Goal: Transaction & Acquisition: Purchase product/service

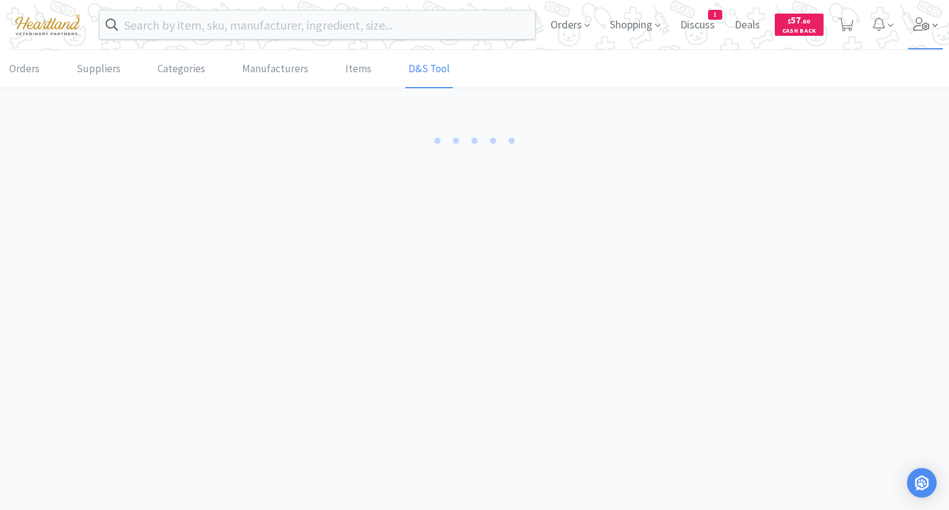
click at [920, 28] on icon at bounding box center [921, 24] width 17 height 14
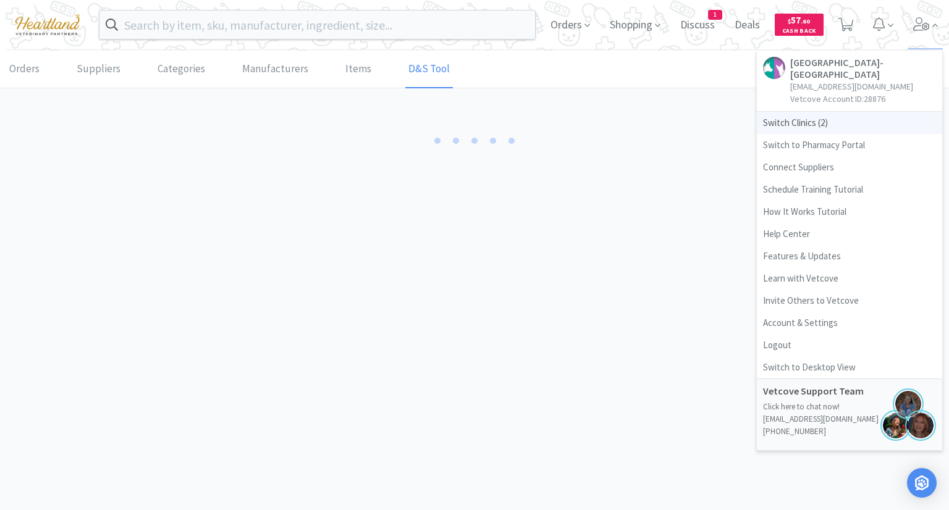
click at [781, 132] on span "Switch Clinics ( 2 )" at bounding box center [848, 123] width 185 height 22
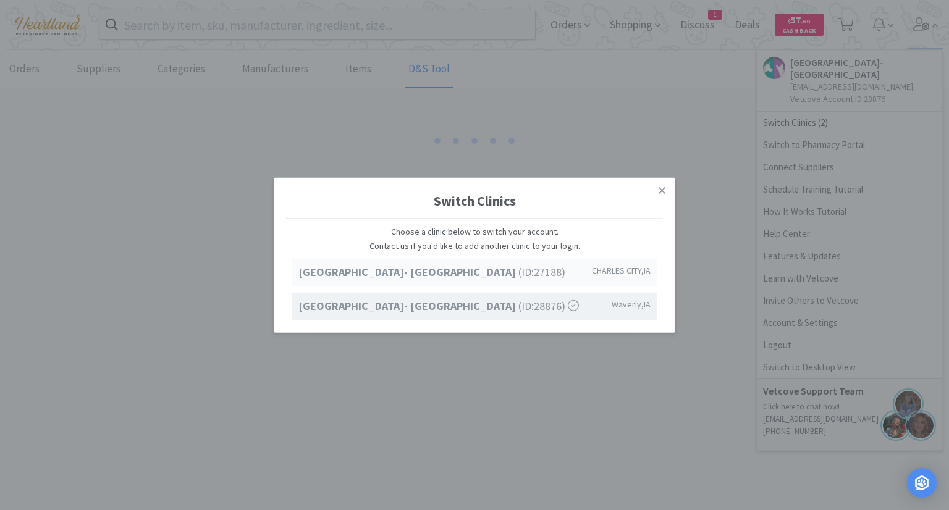
click at [529, 272] on span "Ave of the Saints Animal Hospital- Charles City (ID: 27188 )" at bounding box center [431, 273] width 267 height 18
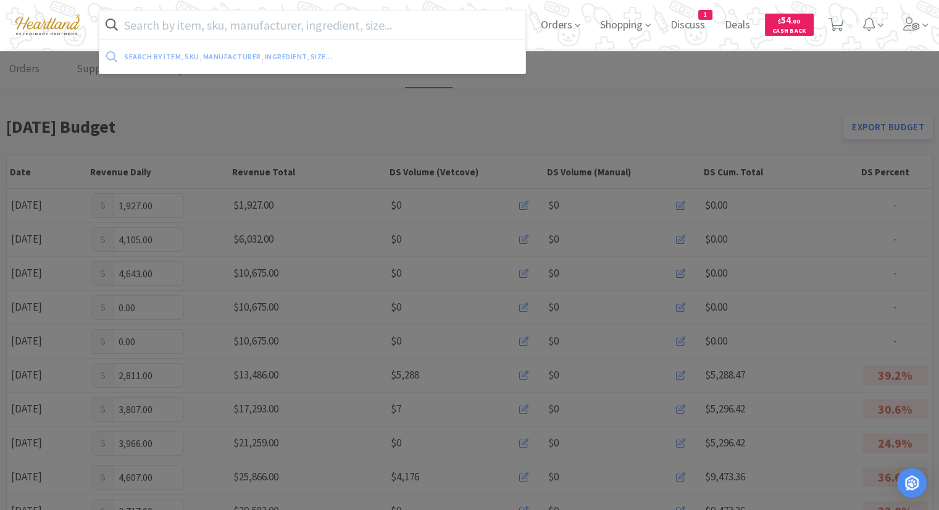
click at [421, 33] on input "text" at bounding box center [312, 24] width 426 height 28
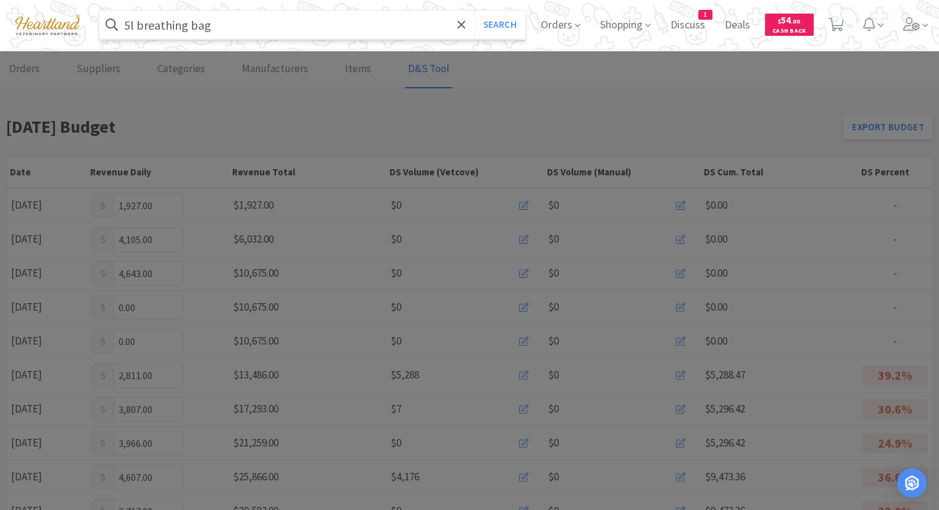
type input "5l breathing bag"
click at [474, 10] on button "Search" at bounding box center [499, 24] width 51 height 28
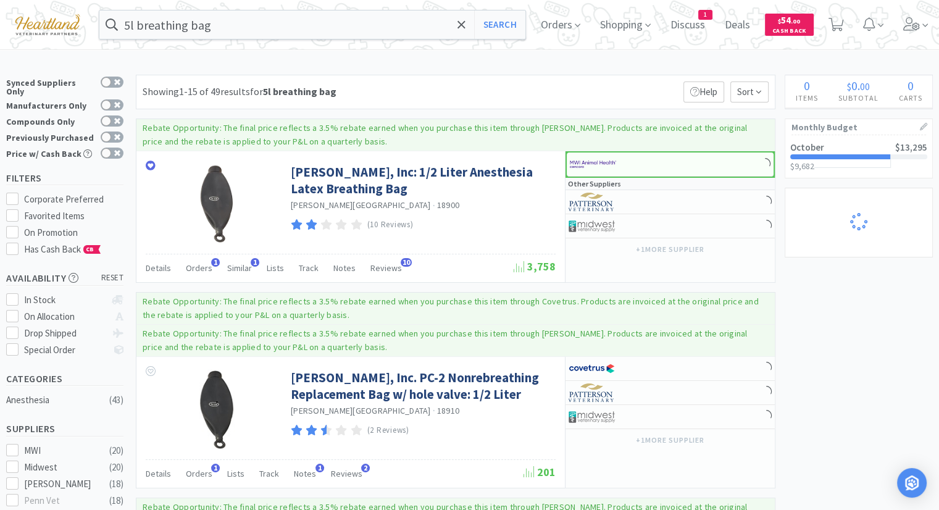
select select "1"
select select "24"
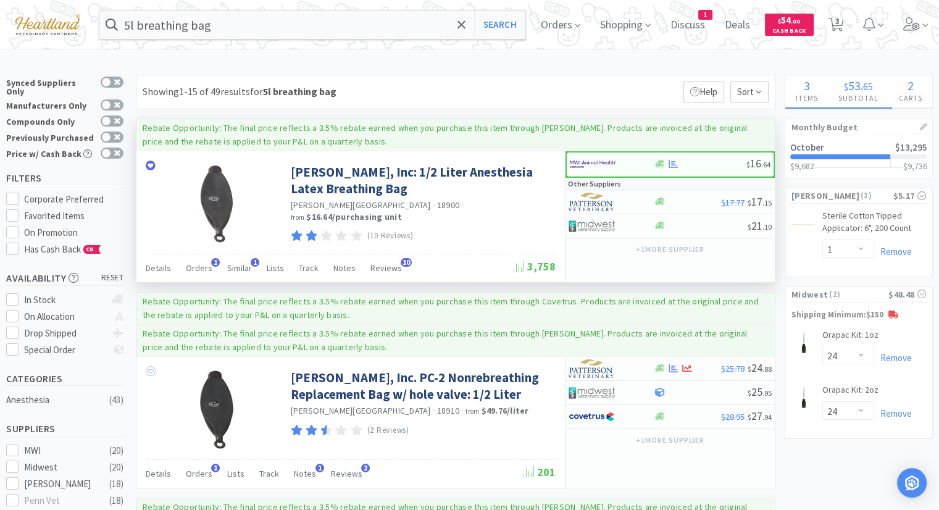
select select "1"
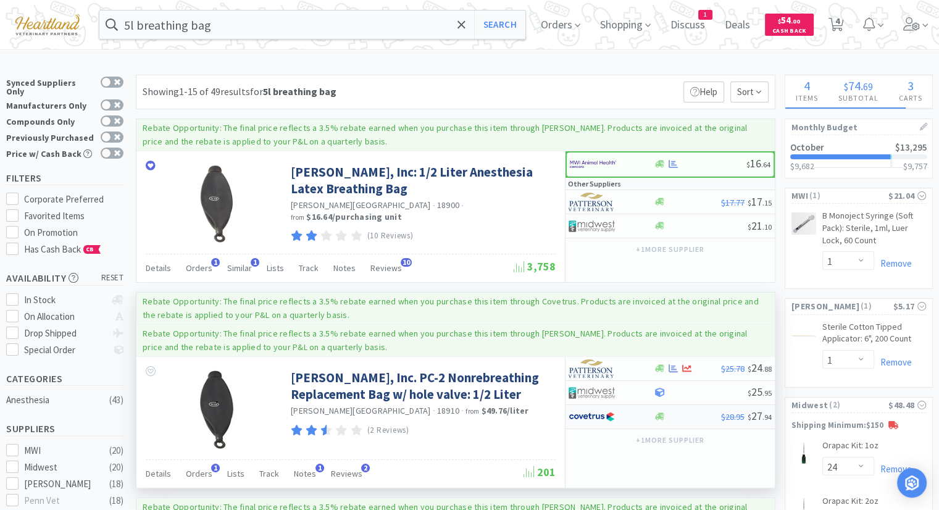
select select "1"
select select "2"
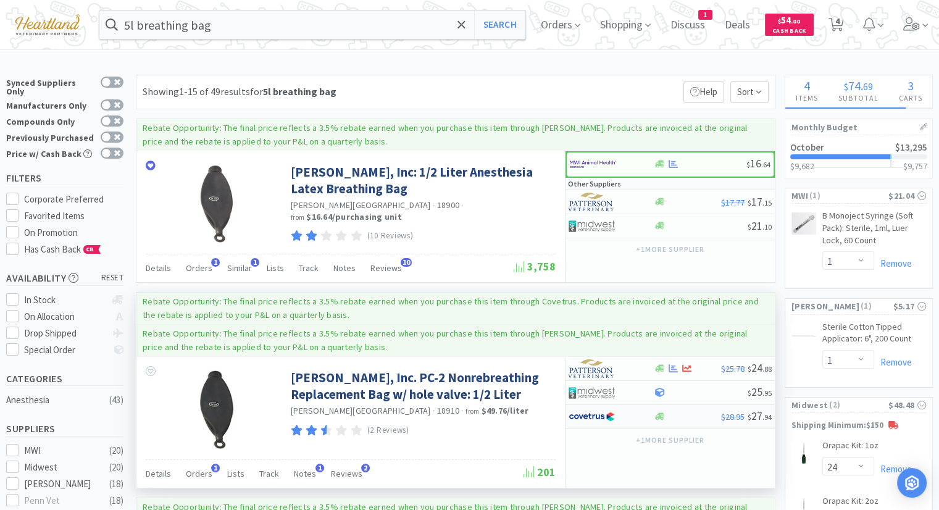
select select "1"
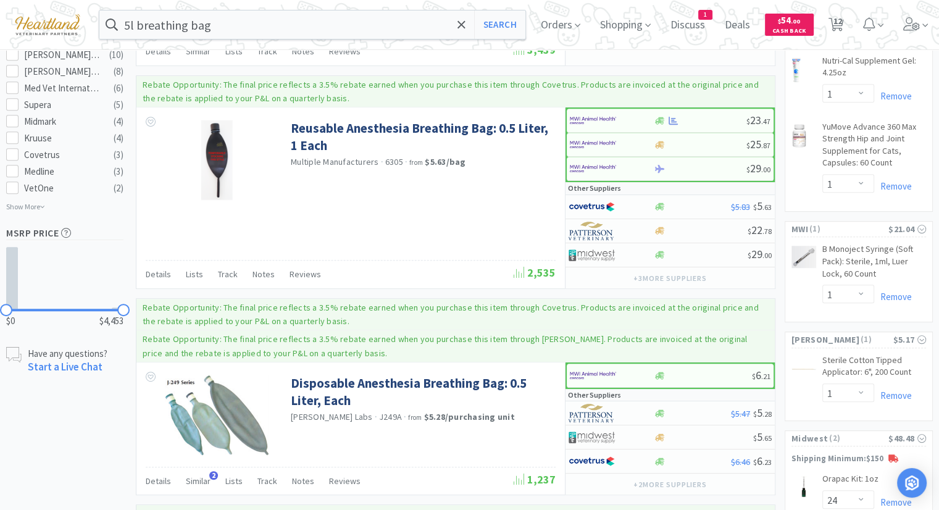
scroll to position [679, 0]
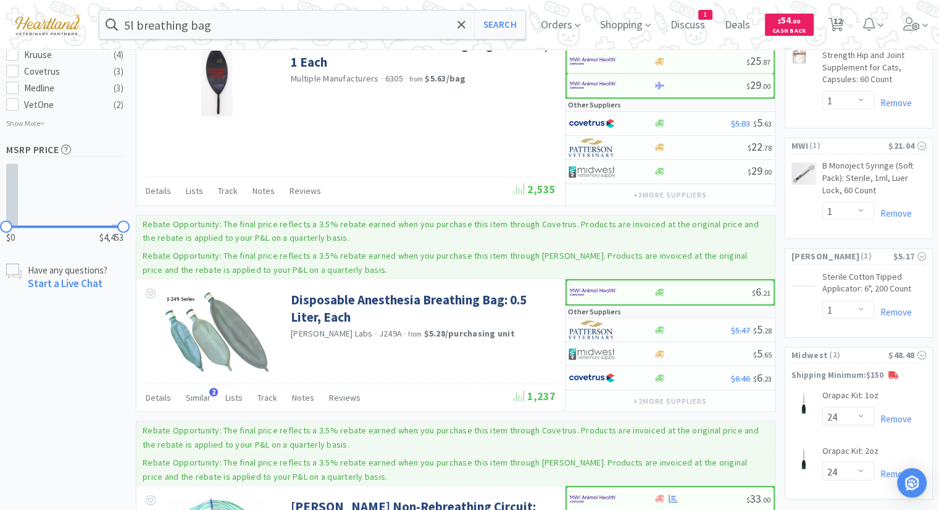
select select "1"
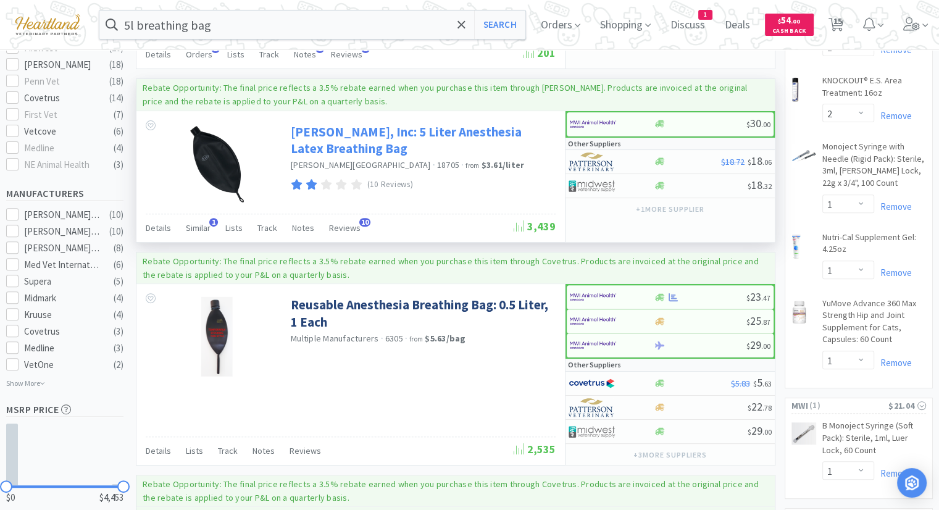
scroll to position [432, 0]
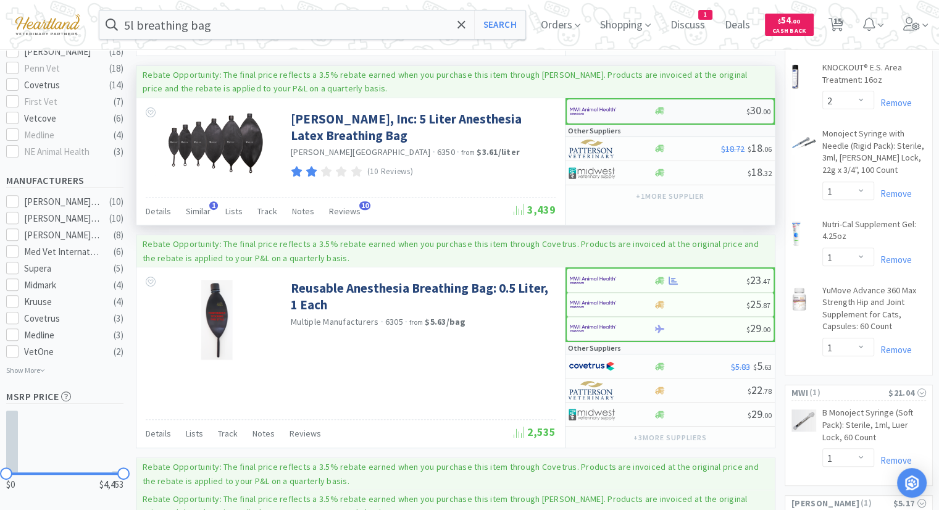
click at [615, 109] on img at bounding box center [593, 111] width 46 height 19
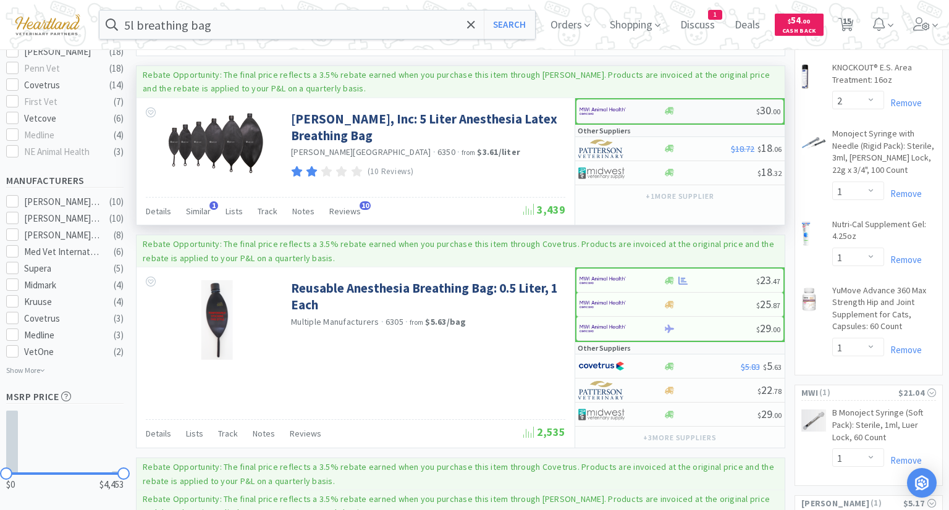
select select "1"
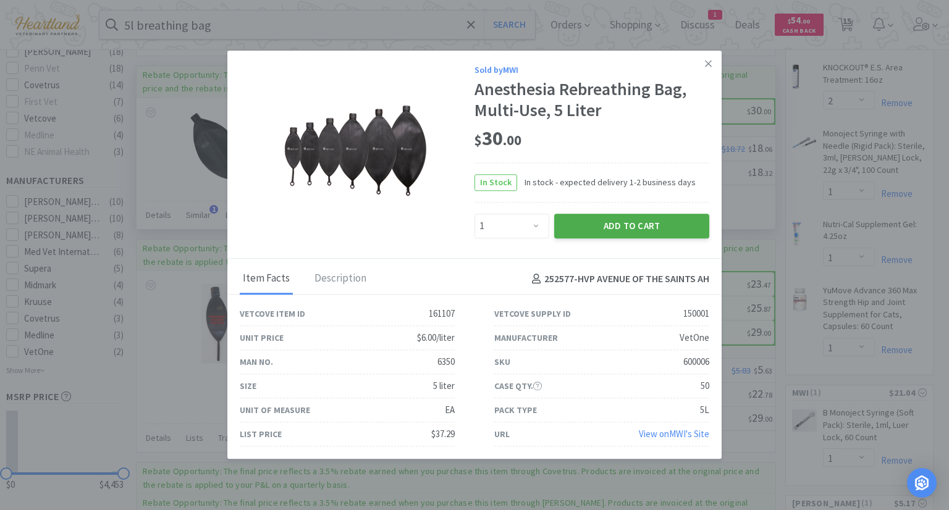
click at [629, 230] on button "Add to Cart" at bounding box center [631, 226] width 155 height 25
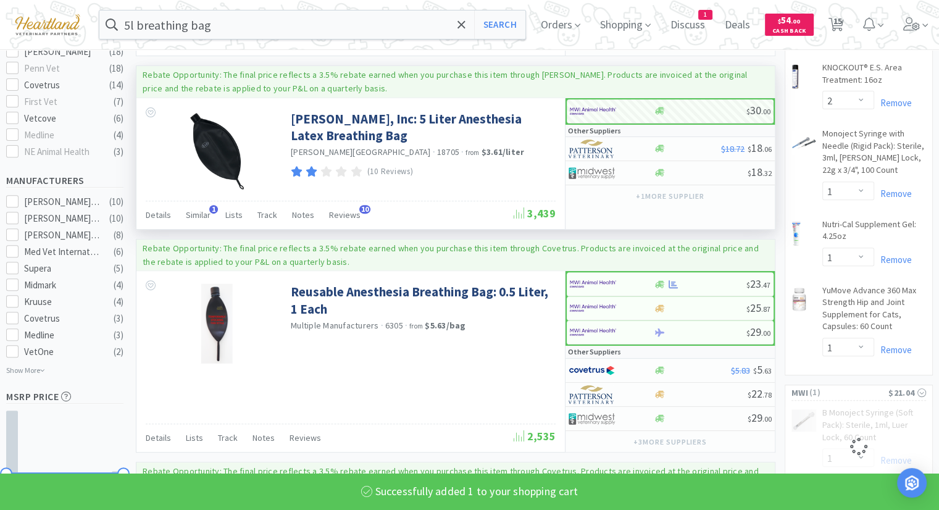
select select "1"
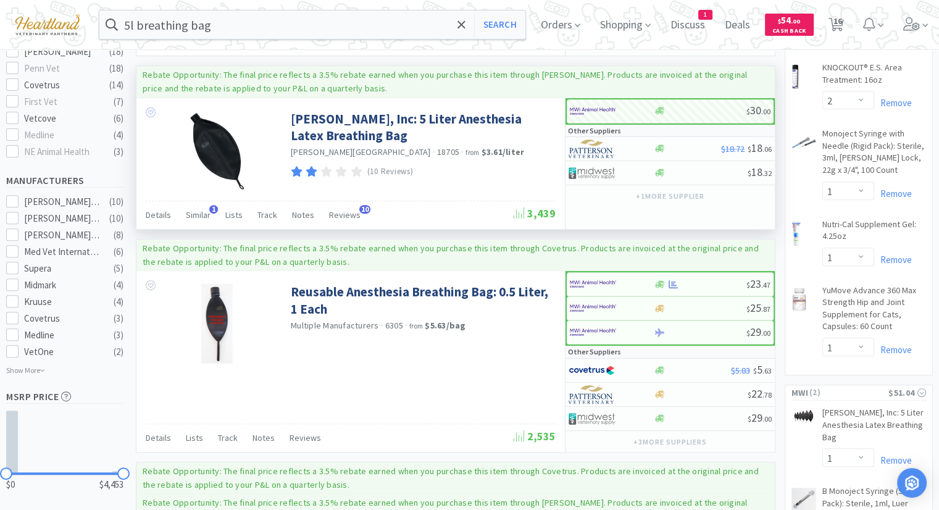
click at [150, 107] on icon at bounding box center [151, 112] width 10 height 10
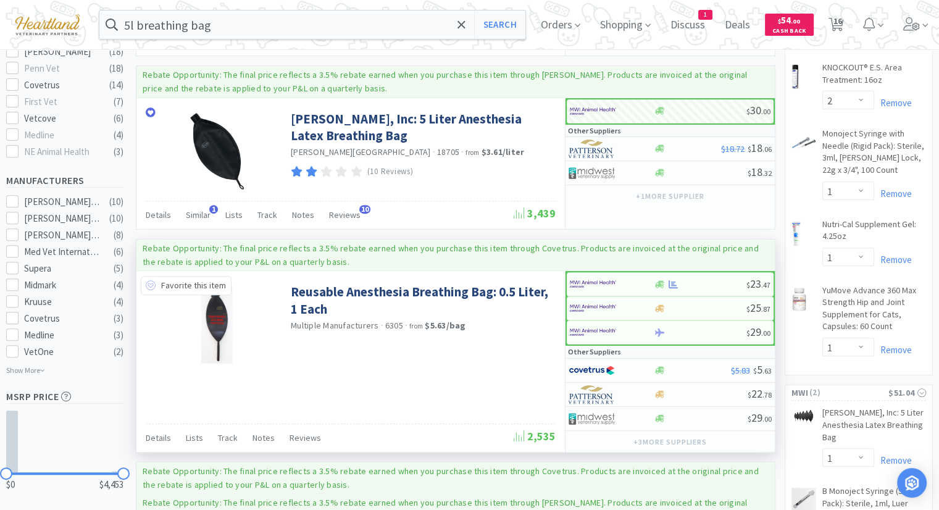
click at [153, 285] on icon at bounding box center [151, 285] width 10 height 10
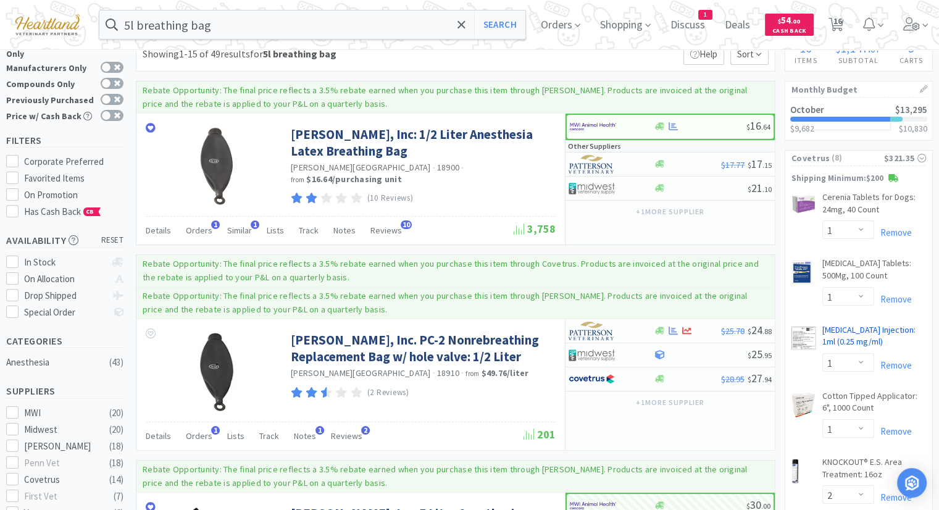
scroll to position [0, 0]
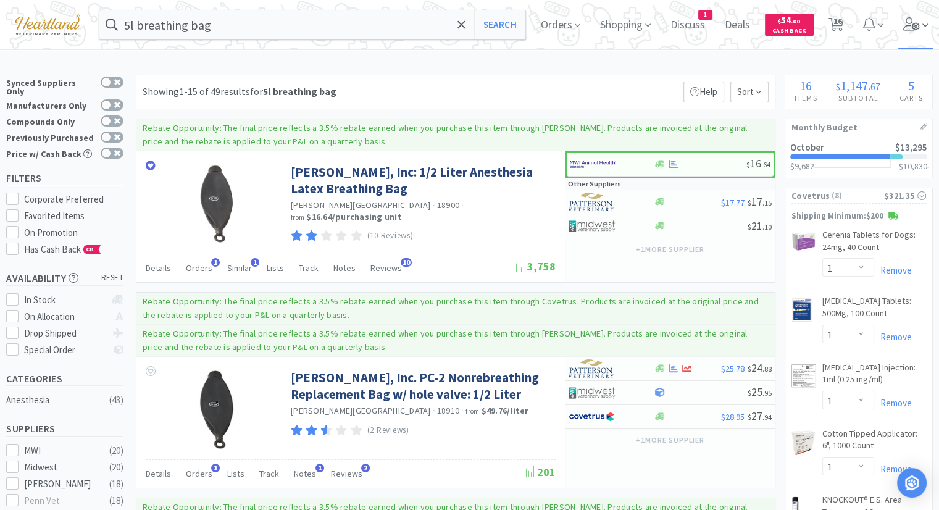
click at [915, 23] on icon at bounding box center [911, 24] width 17 height 14
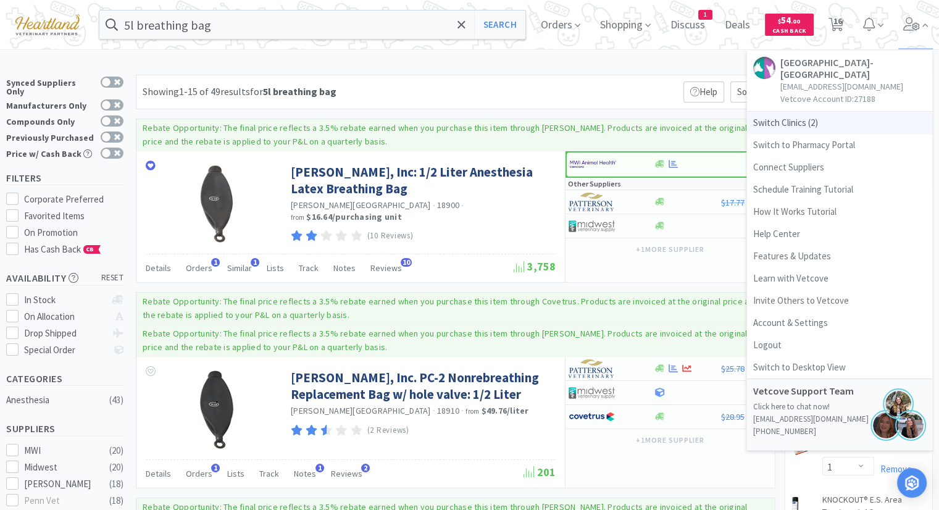
click at [810, 120] on span "Switch Clinics ( 2 )" at bounding box center [839, 123] width 185 height 22
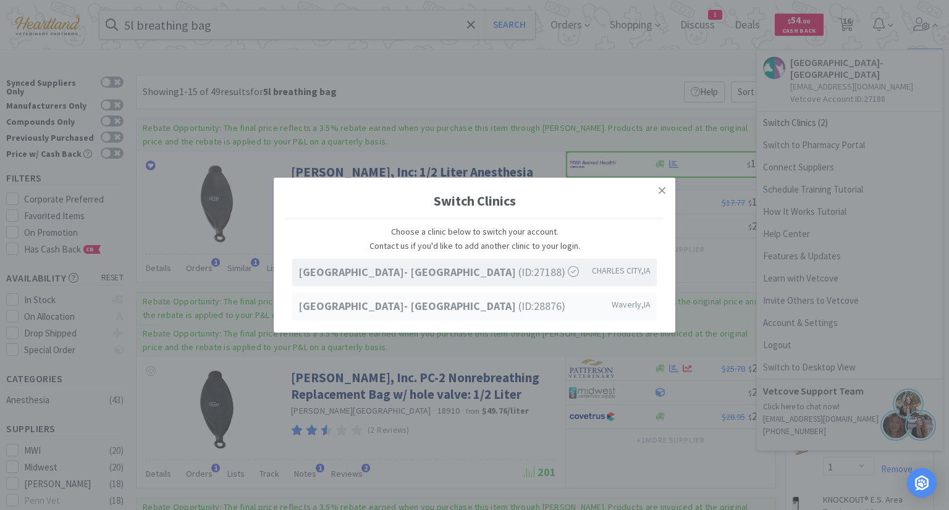
click at [551, 307] on span "[GEOGRAPHIC_DATA]- [GEOGRAPHIC_DATA] (ID: 28876 )" at bounding box center [431, 306] width 267 height 18
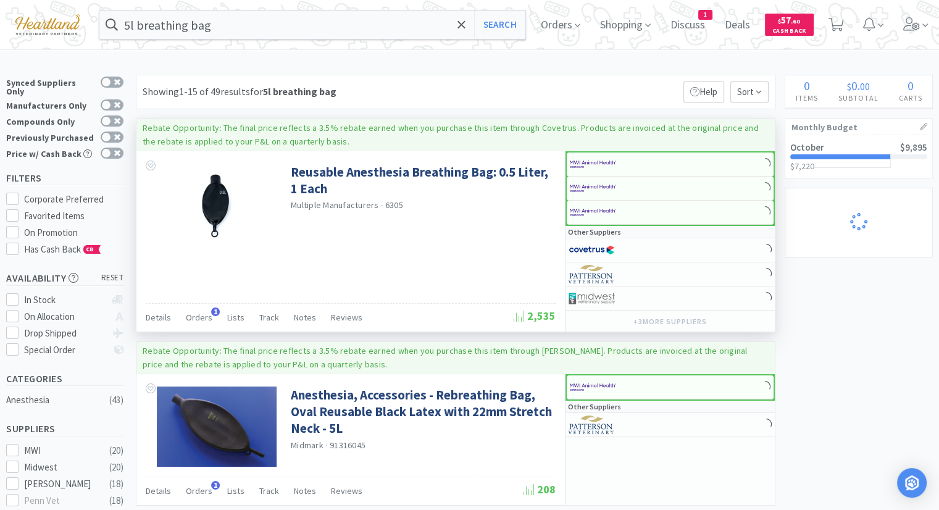
select select "2"
select select "4"
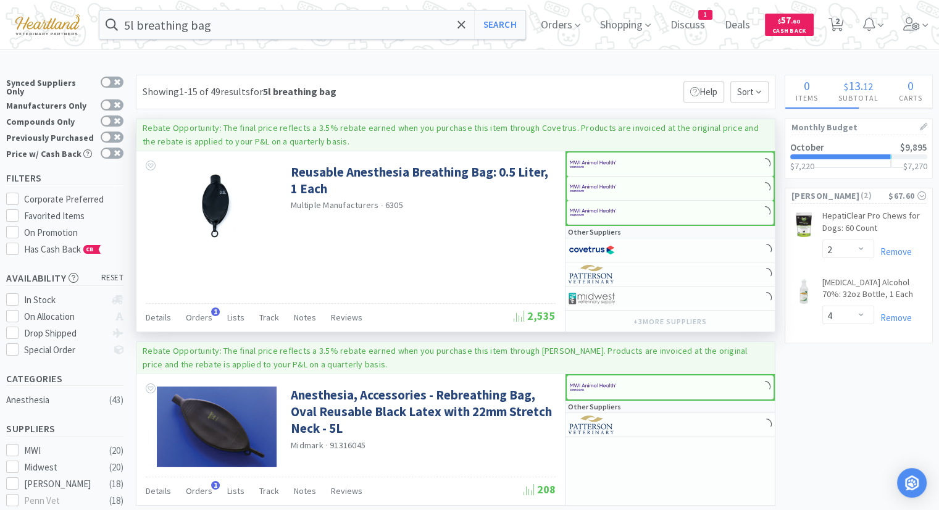
select select "1"
select select "2"
select select "1"
select select "4"
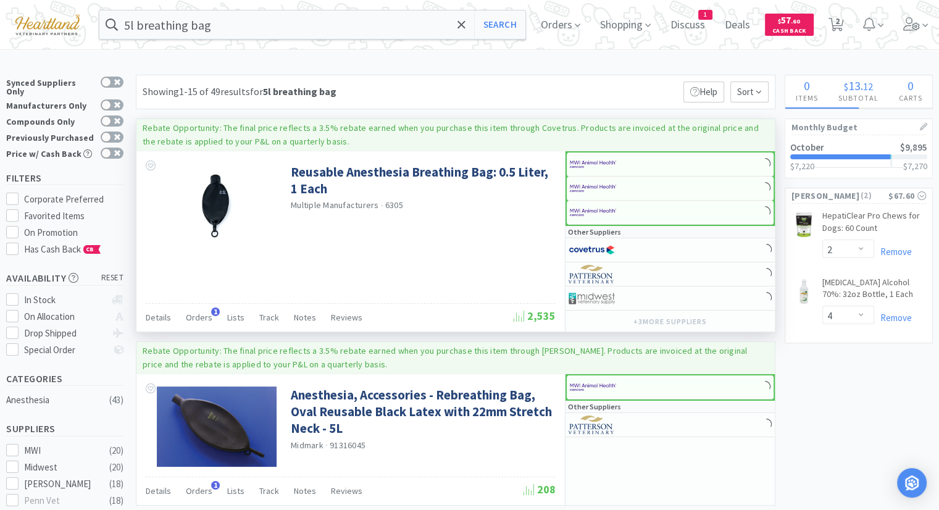
select select "1"
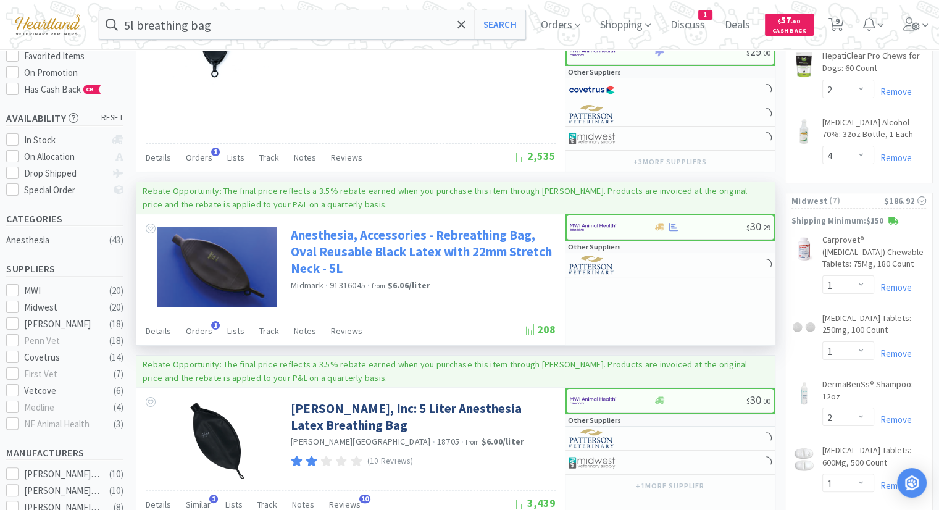
scroll to position [185, 0]
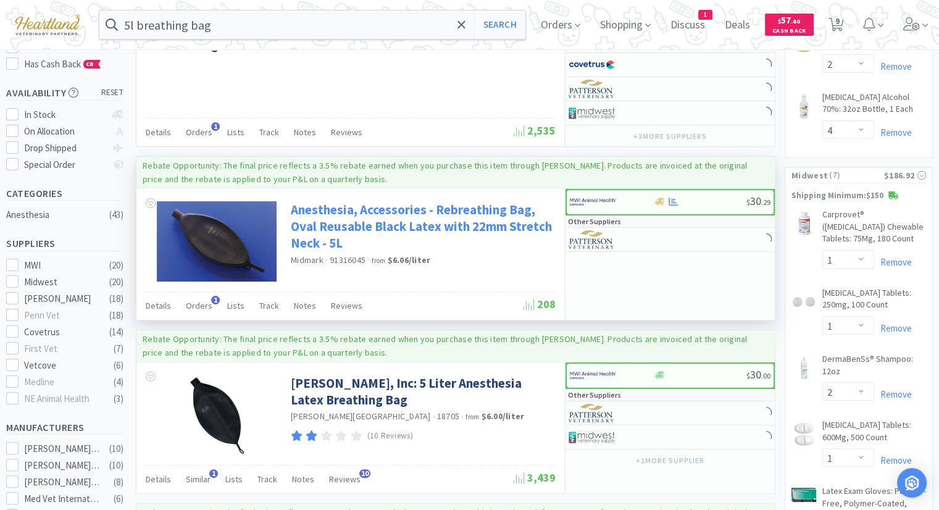
select select "1"
select select "3"
select select "1"
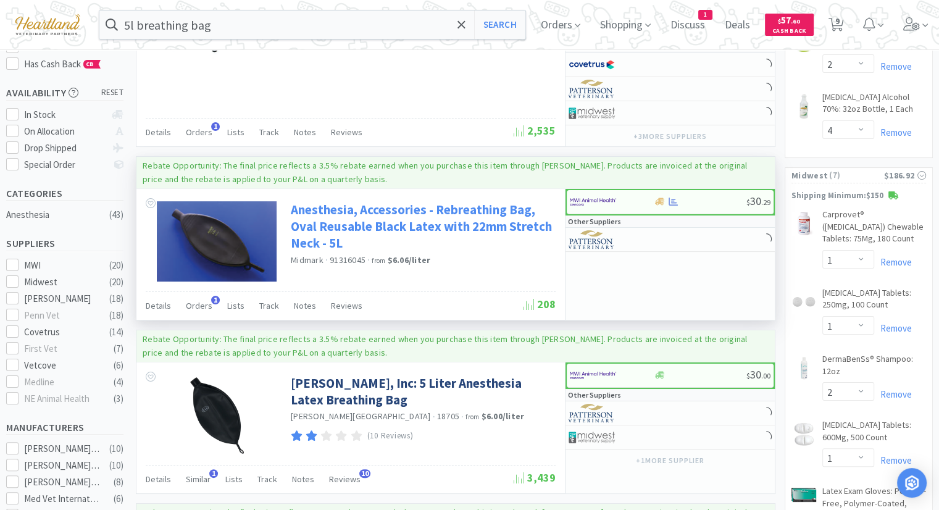
select select "10"
select select "1"
select select "2"
select select "12"
select select "6"
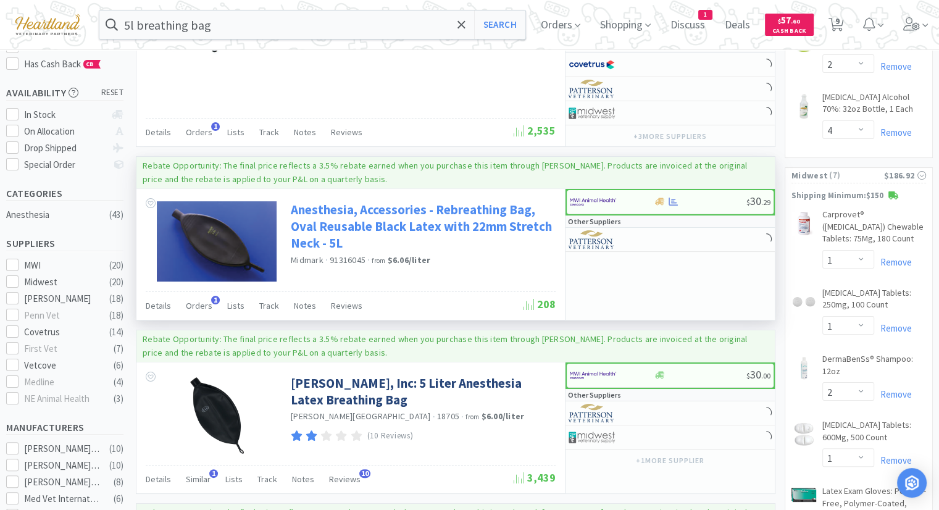
select select "1"
select select "4"
select select "2"
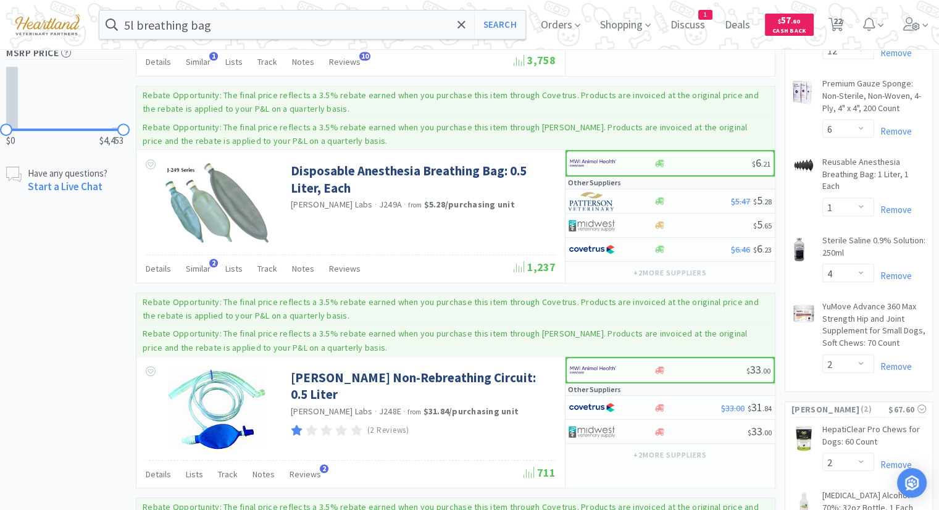
scroll to position [679, 0]
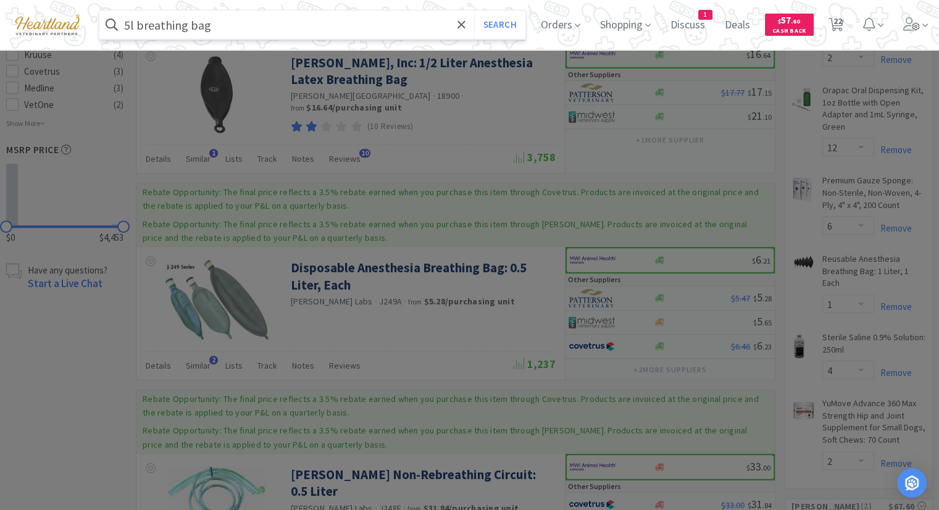
click at [129, 22] on input "5l breathing bag" at bounding box center [312, 24] width 426 height 28
type input "1l breathing bag"
click at [474, 10] on button "Search" at bounding box center [499, 24] width 51 height 28
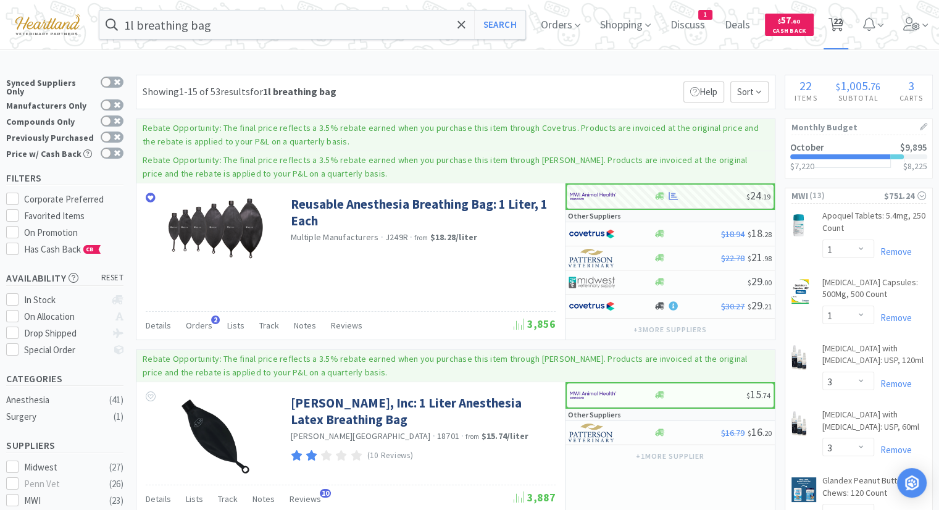
click at [842, 25] on span "22" at bounding box center [837, 20] width 9 height 49
select select "1"
select select "3"
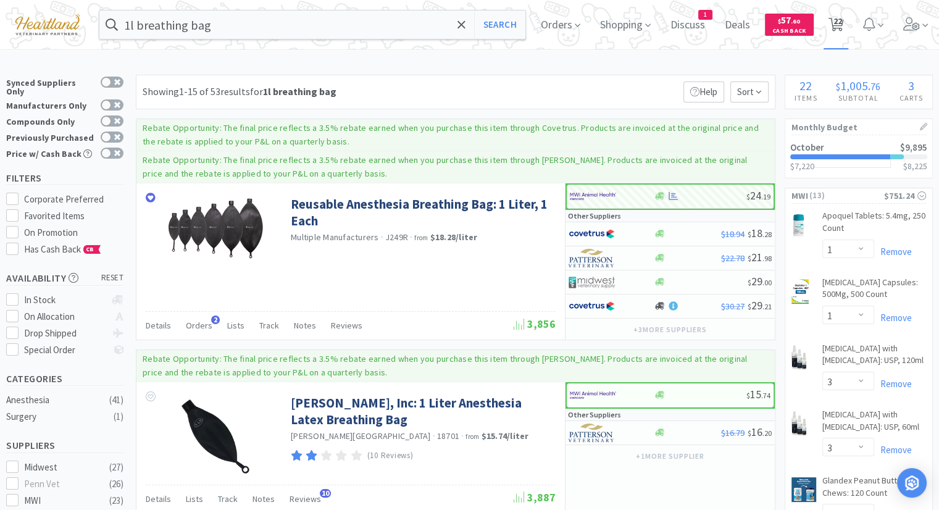
select select "1"
select select "10"
select select "1"
select select "2"
select select "12"
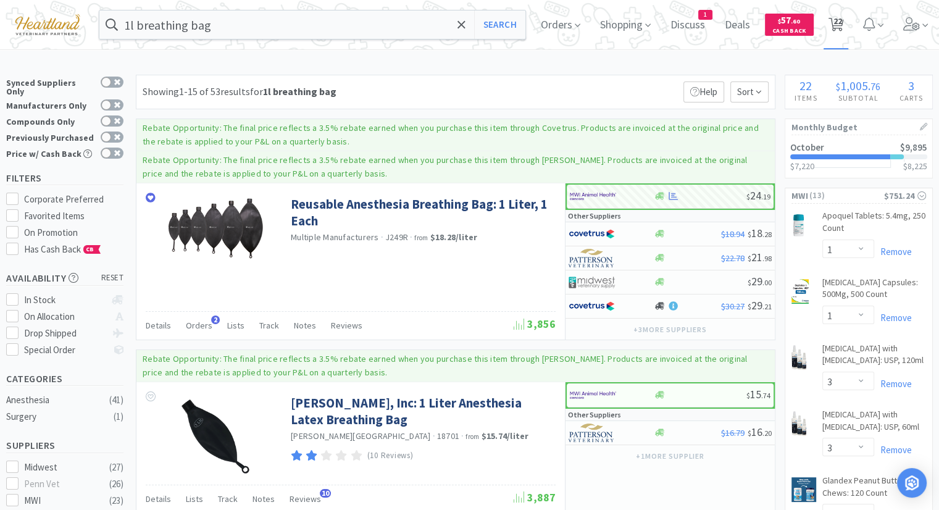
select select "6"
select select "1"
select select "4"
select select "2"
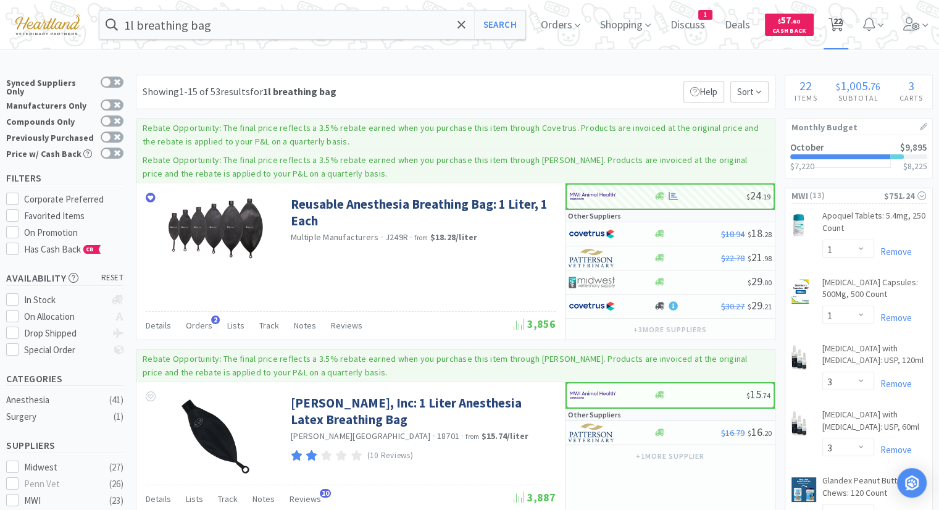
select select "4"
select select "1"
select select "2"
select select "1"
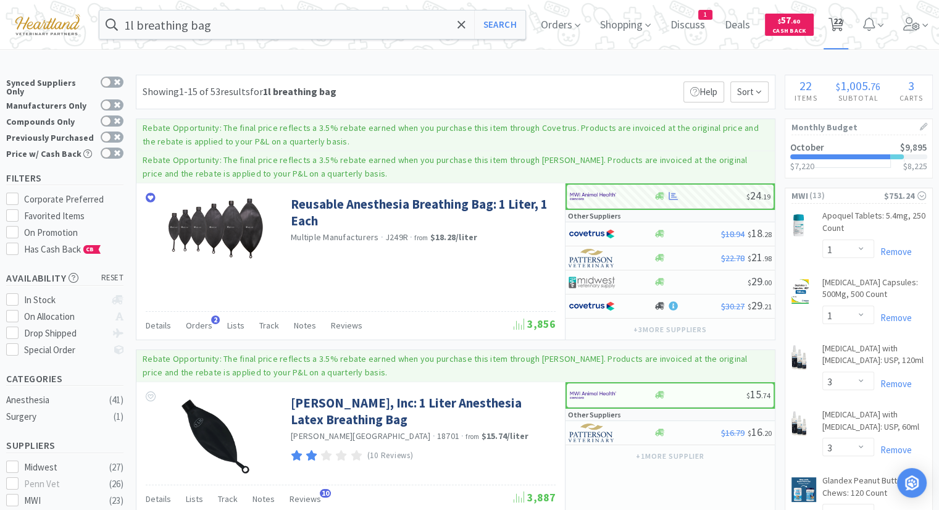
select select "4"
select select "1"
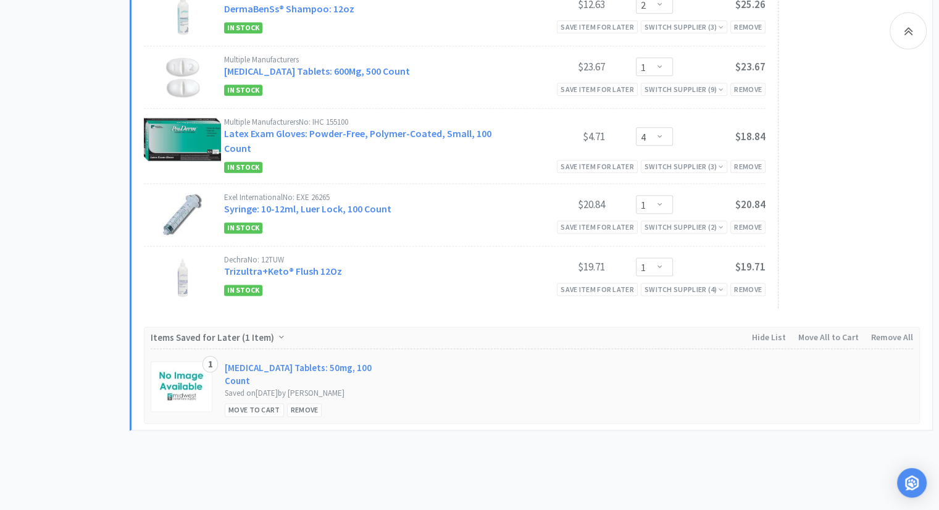
scroll to position [1587, 0]
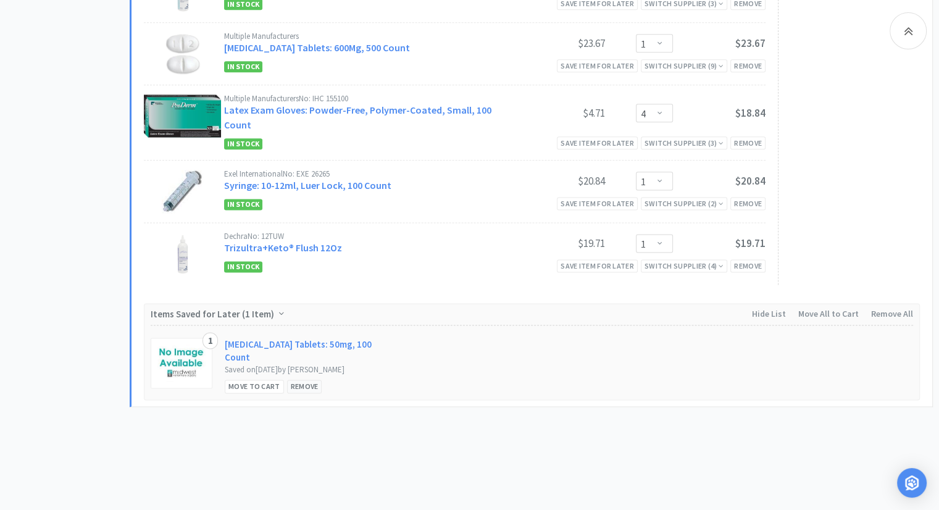
click at [304, 380] on div "Remove" at bounding box center [304, 386] width 35 height 13
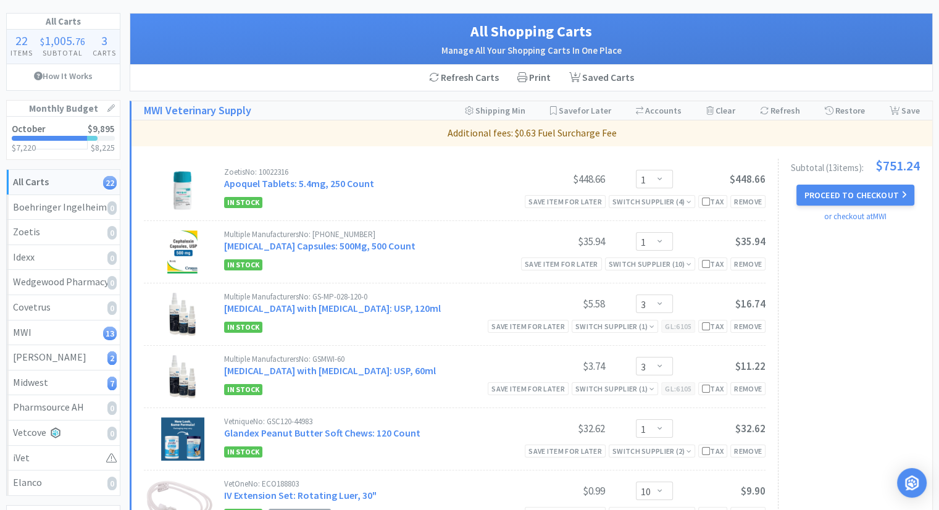
scroll to position [0, 0]
